Goal: Transaction & Acquisition: Purchase product/service

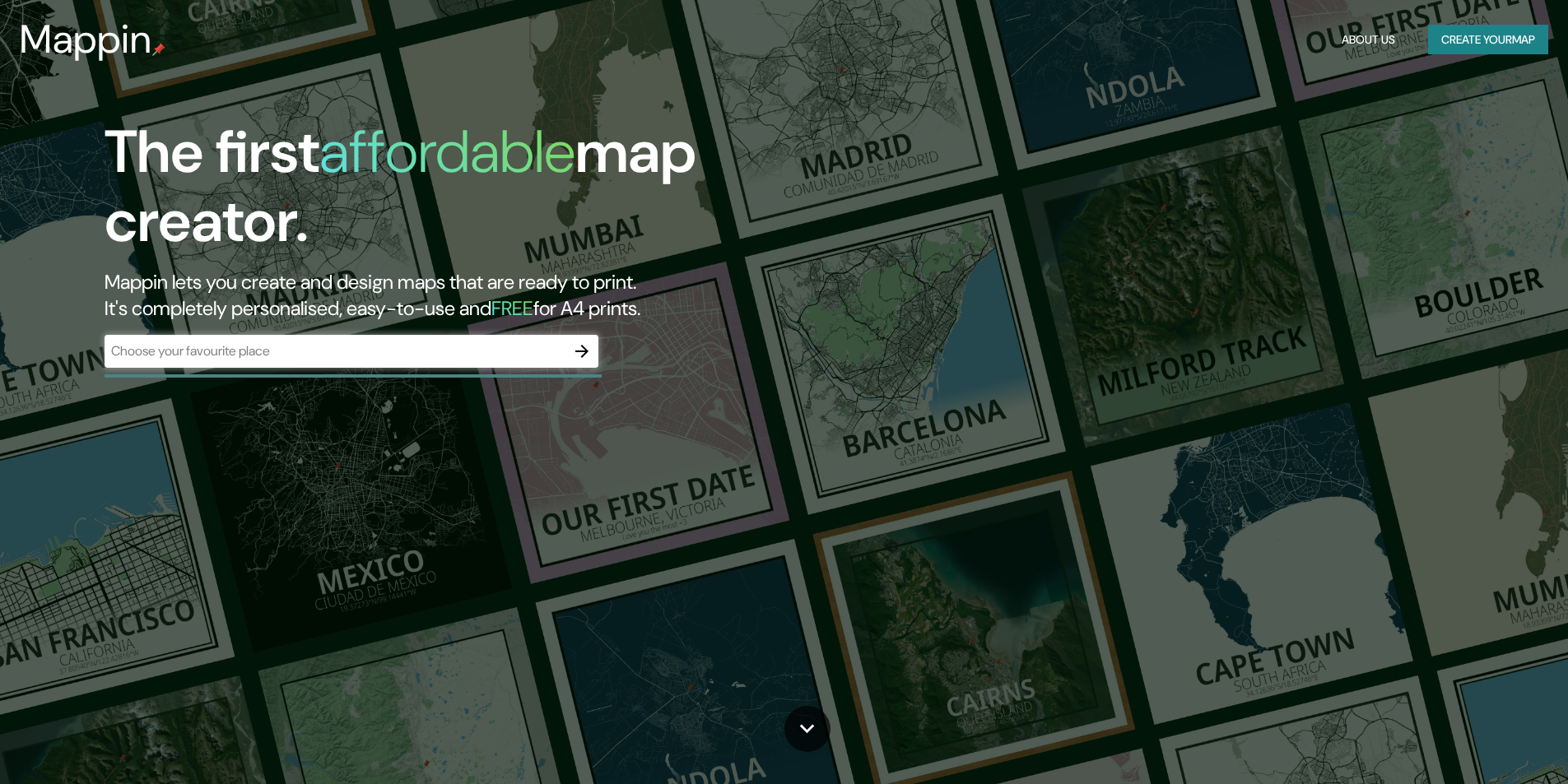
click at [497, 371] on div "The first affordable map creator. Mappin lets you create and design maps that a…" at bounding box center [497, 250] width 941 height 266
click at [491, 367] on div "​" at bounding box center [352, 351] width 494 height 33
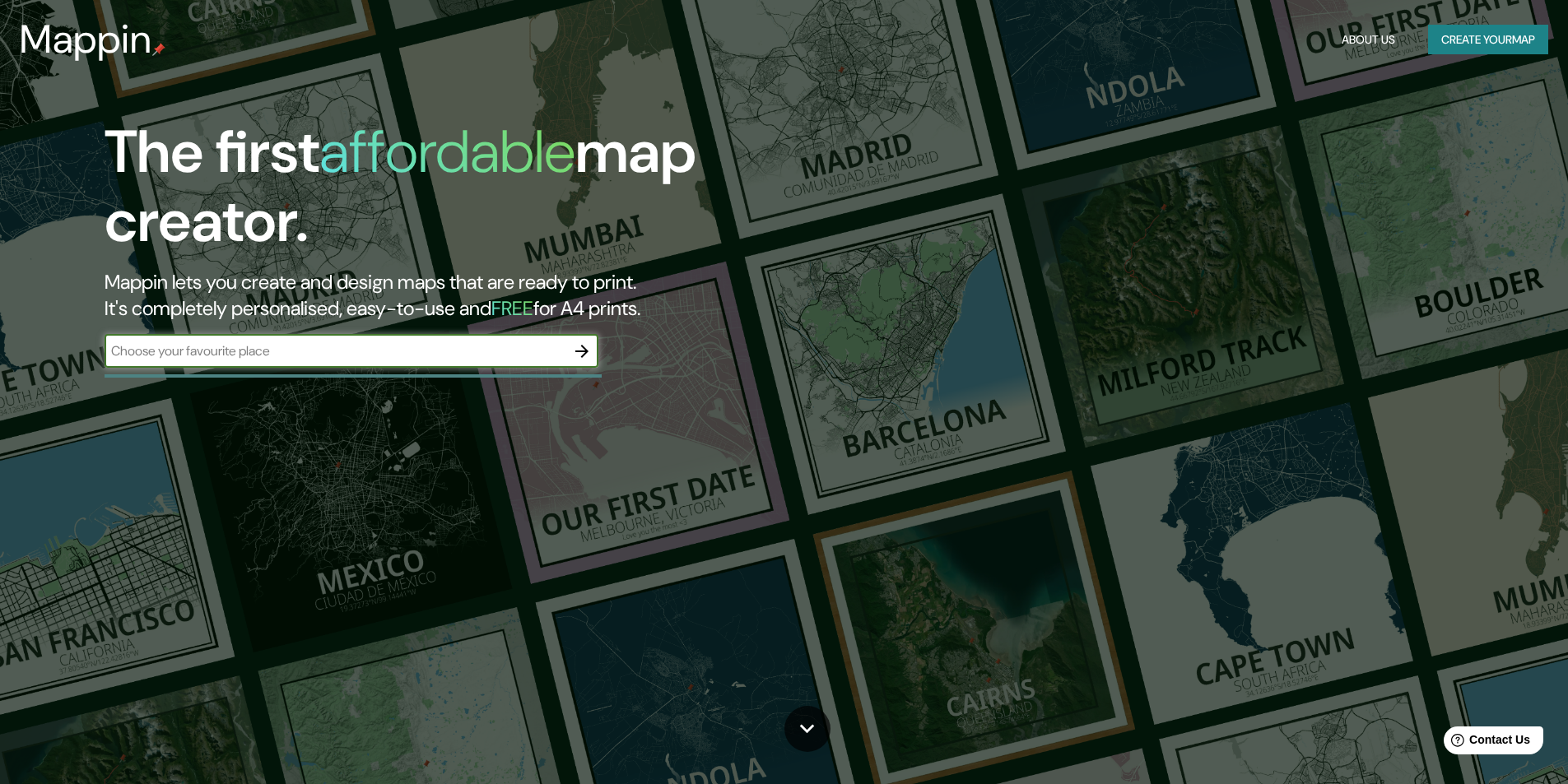
click at [521, 353] on input "text" at bounding box center [335, 350] width 461 height 19
type input "CALI"
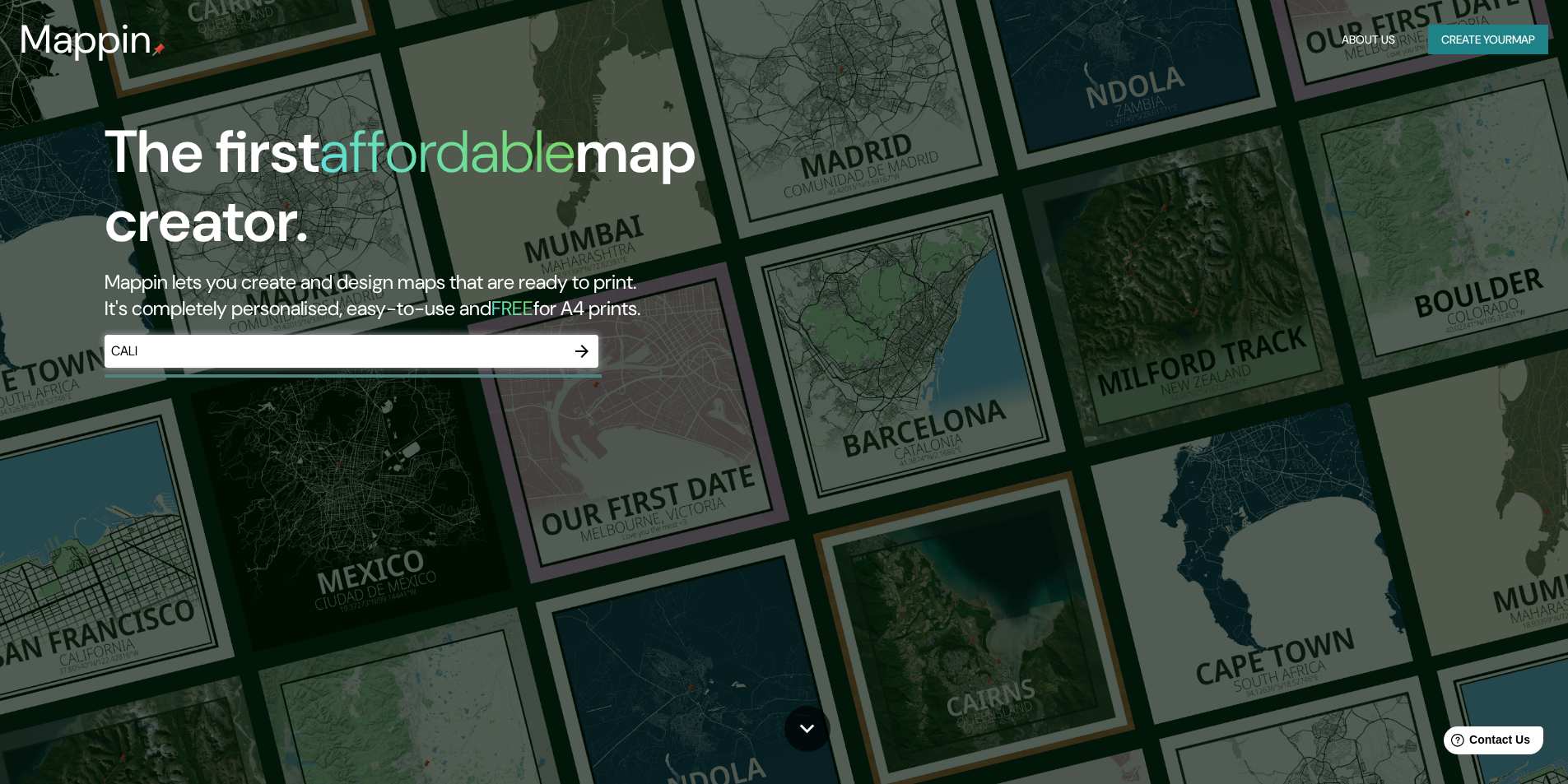
click at [354, 364] on div "CALI ​" at bounding box center [352, 351] width 494 height 33
click at [575, 351] on icon "button" at bounding box center [582, 351] width 20 height 20
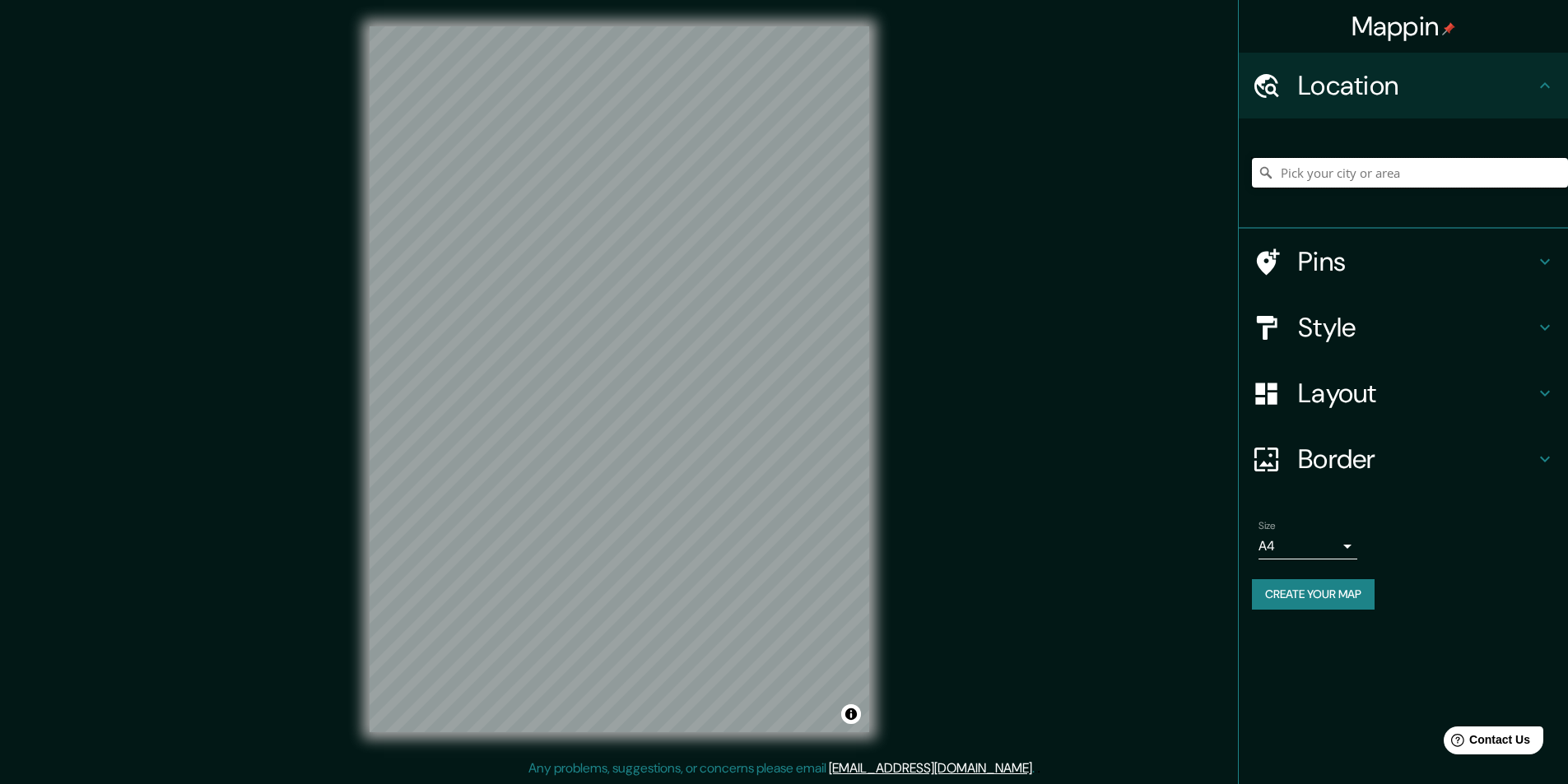
click at [1325, 181] on input "Pick your city or area" at bounding box center [1410, 172] width 316 height 29
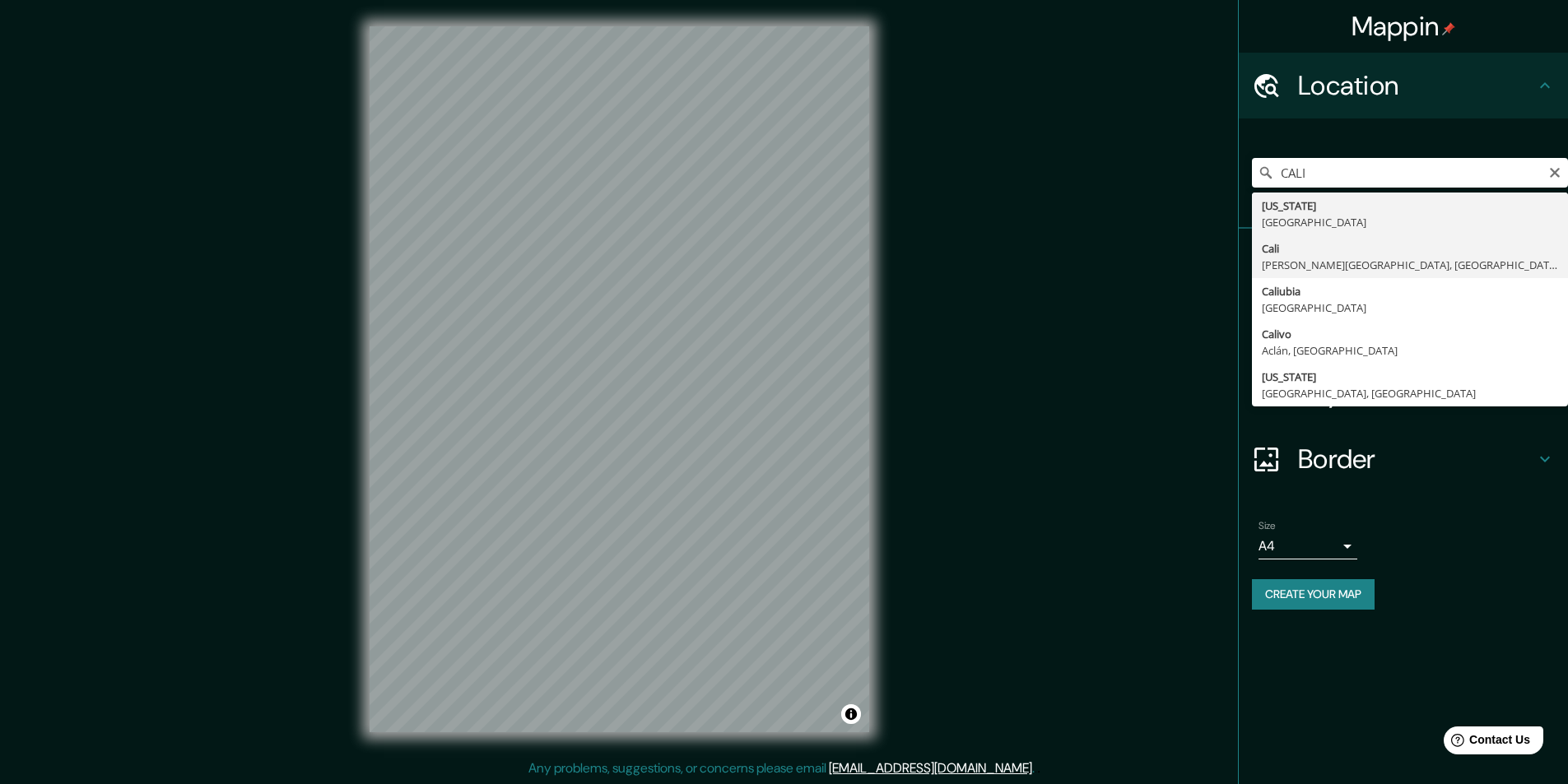
type input "[GEOGRAPHIC_DATA], [PERSON_NAME][GEOGRAPHIC_DATA], [GEOGRAPHIC_DATA]"
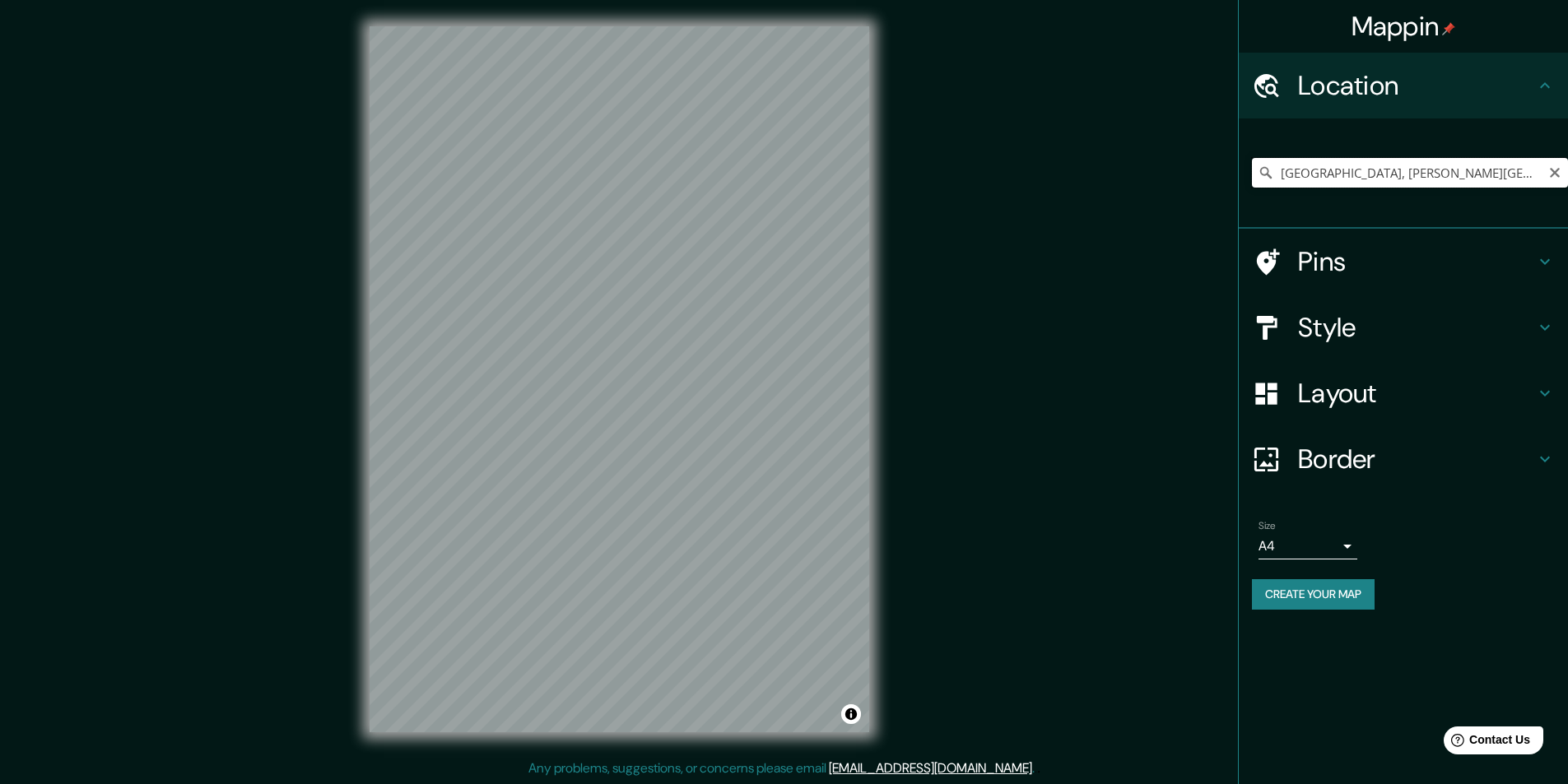
click at [1467, 175] on input "[GEOGRAPHIC_DATA], [PERSON_NAME][GEOGRAPHIC_DATA], [GEOGRAPHIC_DATA]" at bounding box center [1410, 172] width 316 height 29
click at [1499, 223] on div "[GEOGRAPHIC_DATA], [PERSON_NAME][GEOGRAPHIC_DATA], [GEOGRAPHIC_DATA]" at bounding box center [1403, 173] width 330 height 110
click at [1480, 255] on h4 "Pins" at bounding box center [1416, 261] width 237 height 33
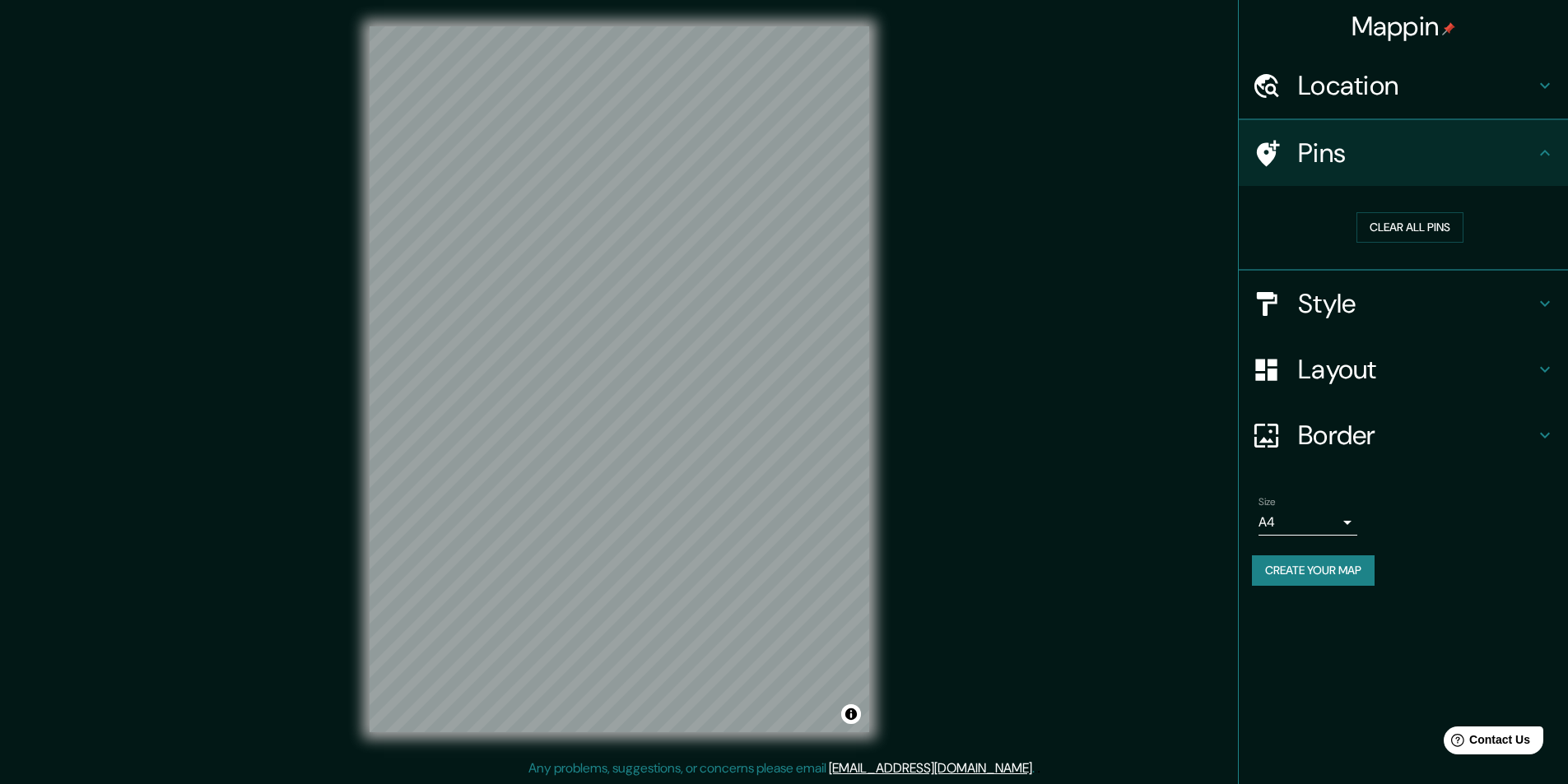
click at [1464, 329] on div "Style" at bounding box center [1403, 304] width 330 height 66
click at [1504, 297] on h4 "Style" at bounding box center [1416, 303] width 237 height 33
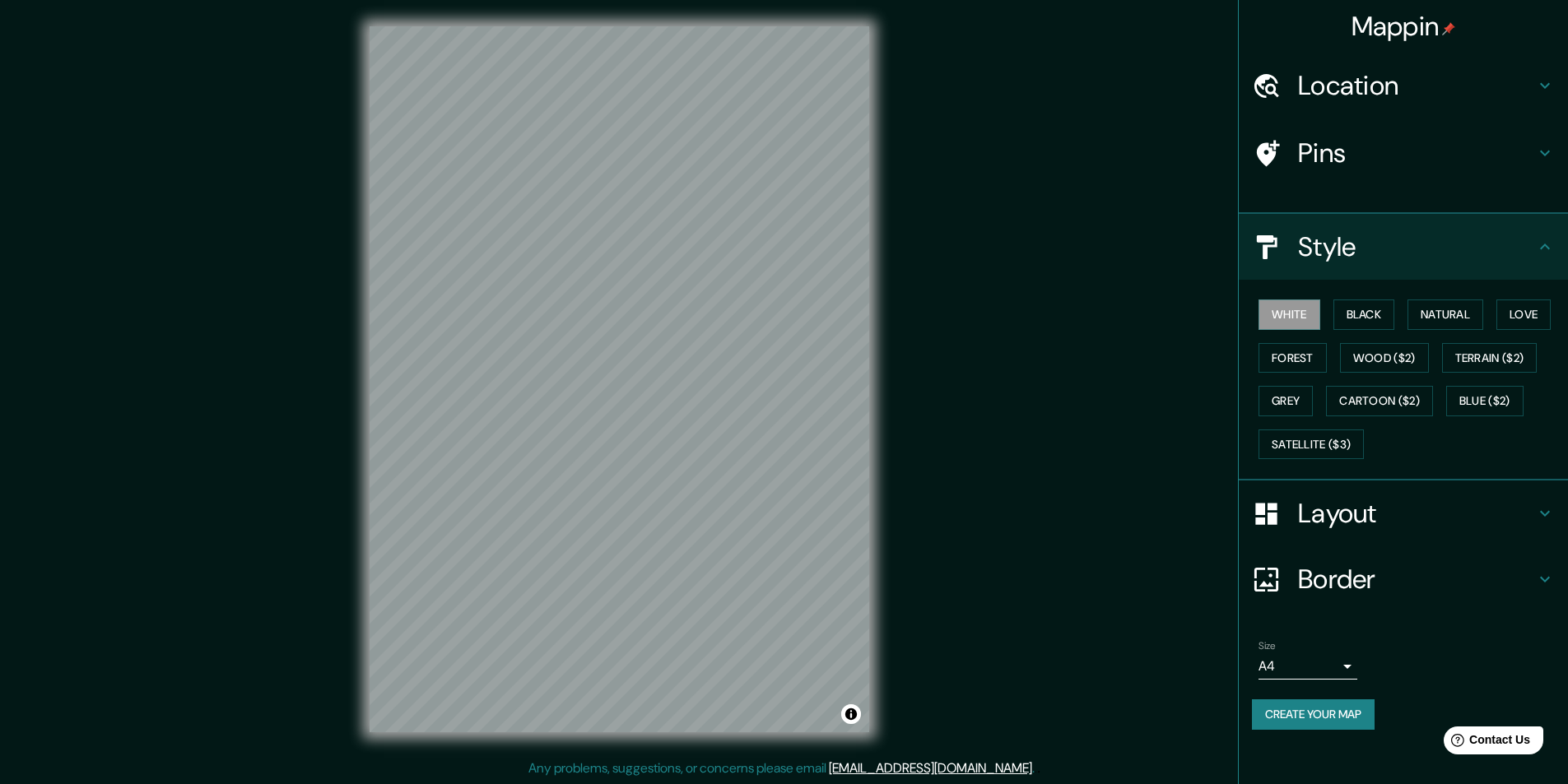
click at [1537, 302] on div "White Black Natural Love Forest Wood ($2) Terrain ($2) Grey Cartoon ($2) Blue (…" at bounding box center [1403, 380] width 330 height 201
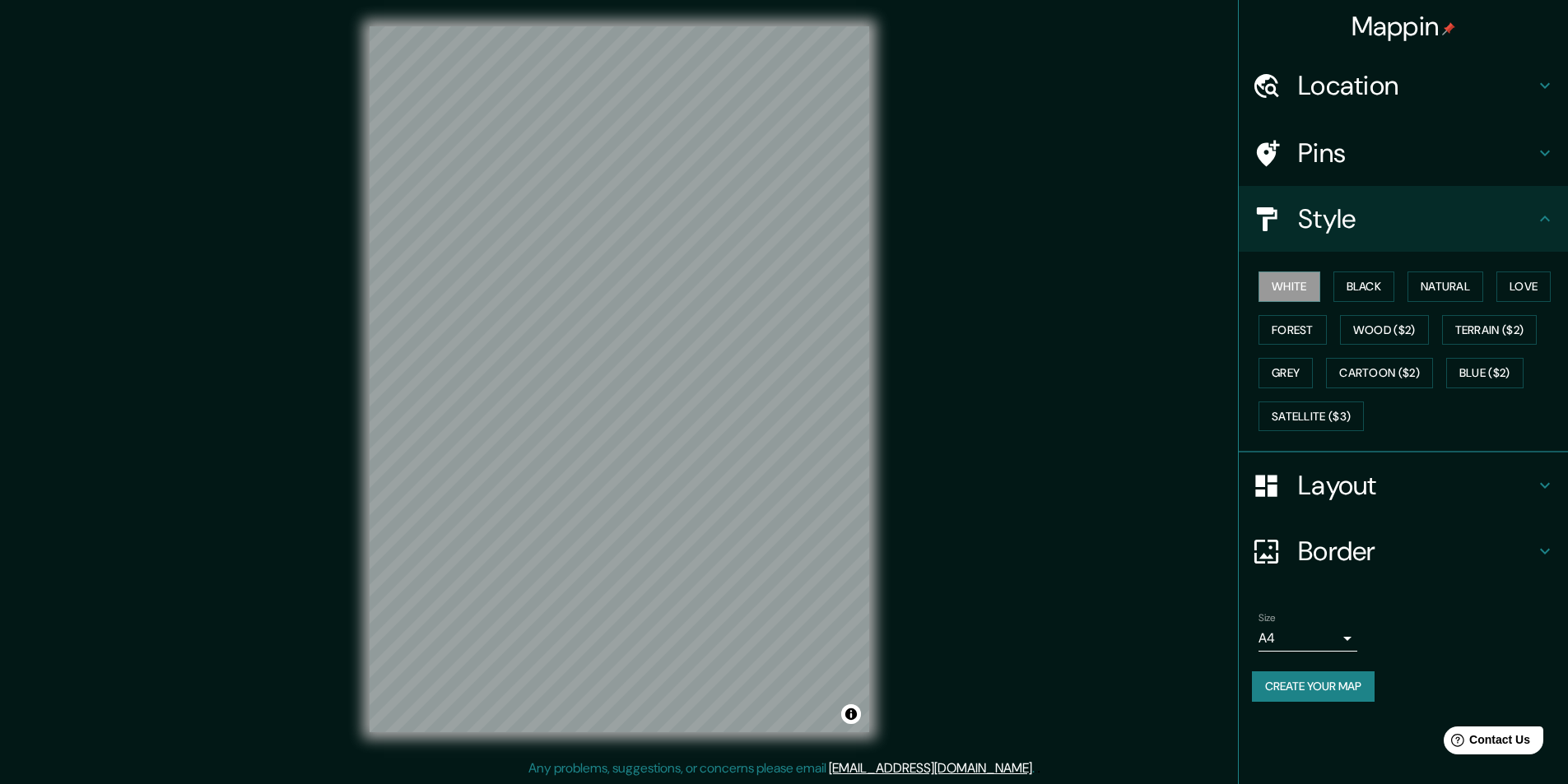
click at [1401, 281] on div "White Black Natural Love Forest Wood ($2) Terrain ($2) Grey Cartoon ($2) Blue (…" at bounding box center [1410, 351] width 316 height 173
click at [1398, 282] on div "White Black Natural Love Forest Wood ($2) Terrain ($2) Grey Cartoon ($2) Blue (…" at bounding box center [1410, 351] width 316 height 173
click at [1390, 285] on button "Black" at bounding box center [1364, 287] width 61 height 30
click at [1382, 327] on button "Wood ($2)" at bounding box center [1384, 330] width 89 height 30
click at [1118, 424] on div "Mappin Location [GEOGRAPHIC_DATA], [PERSON_NAME][GEOGRAPHIC_DATA], [GEOGRAPHIC_…" at bounding box center [784, 392] width 1568 height 785
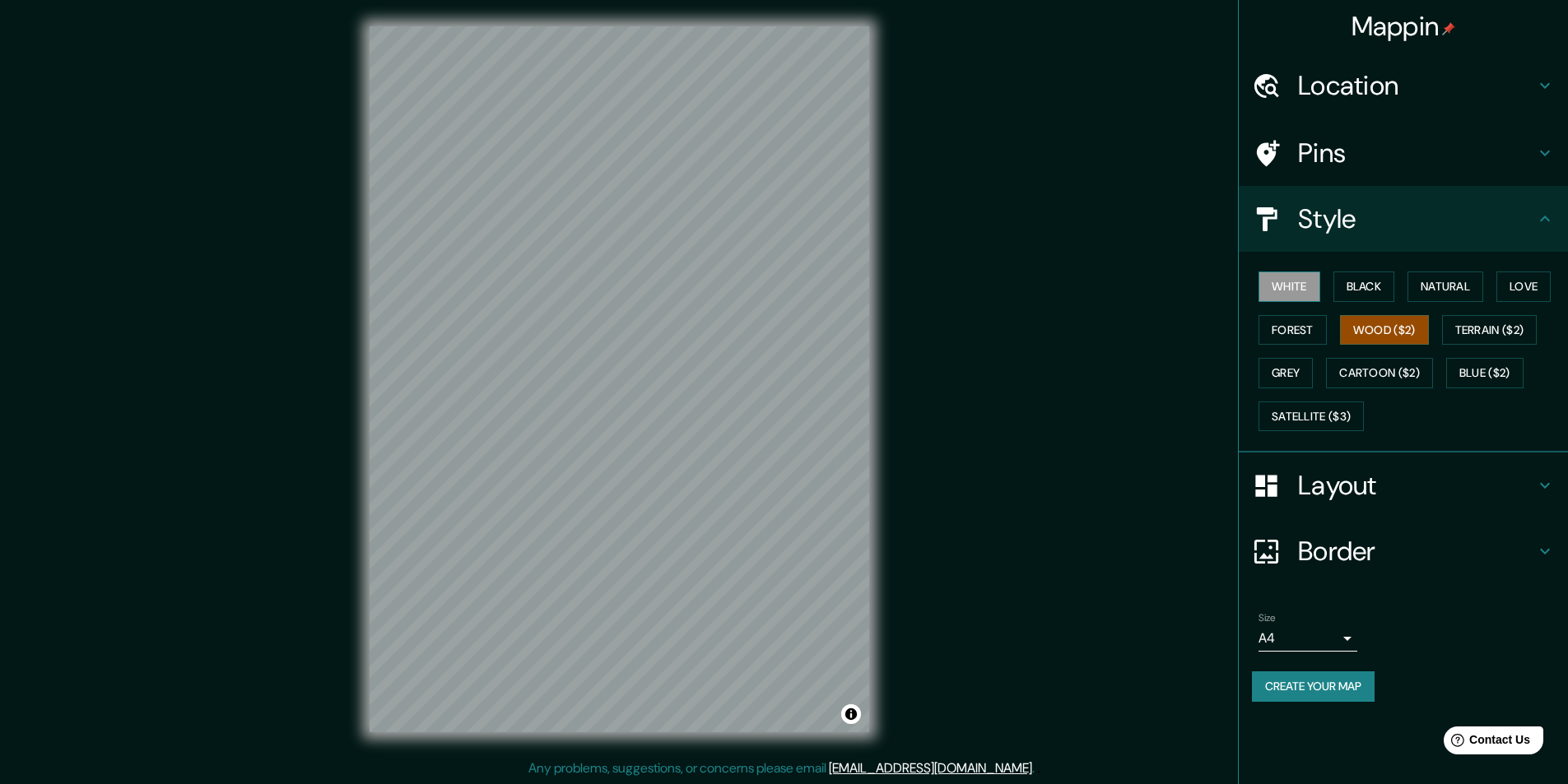
click at [1314, 285] on button "White" at bounding box center [1288, 287] width 61 height 30
